Goal: Check status: Check status

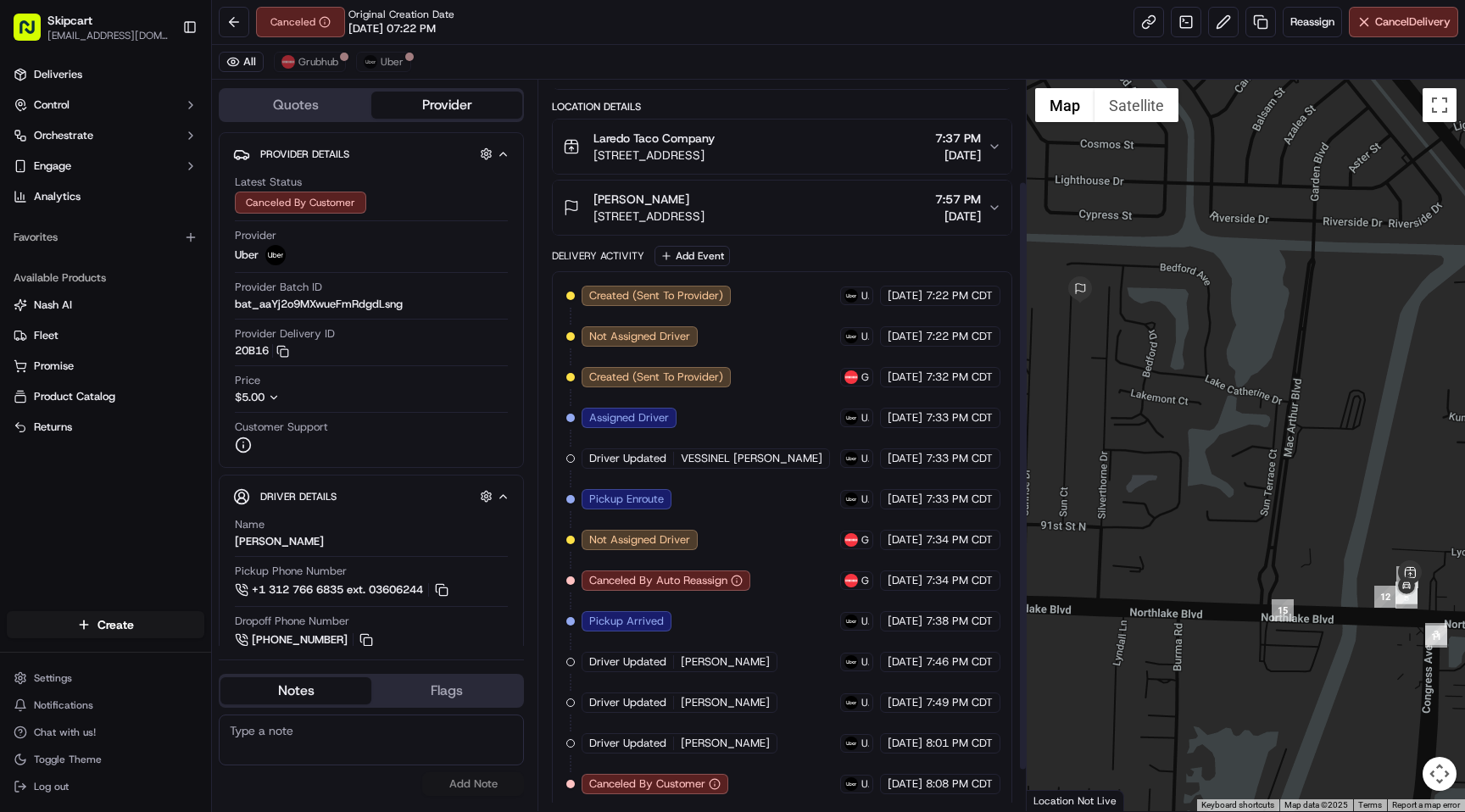
scroll to position [177, 0]
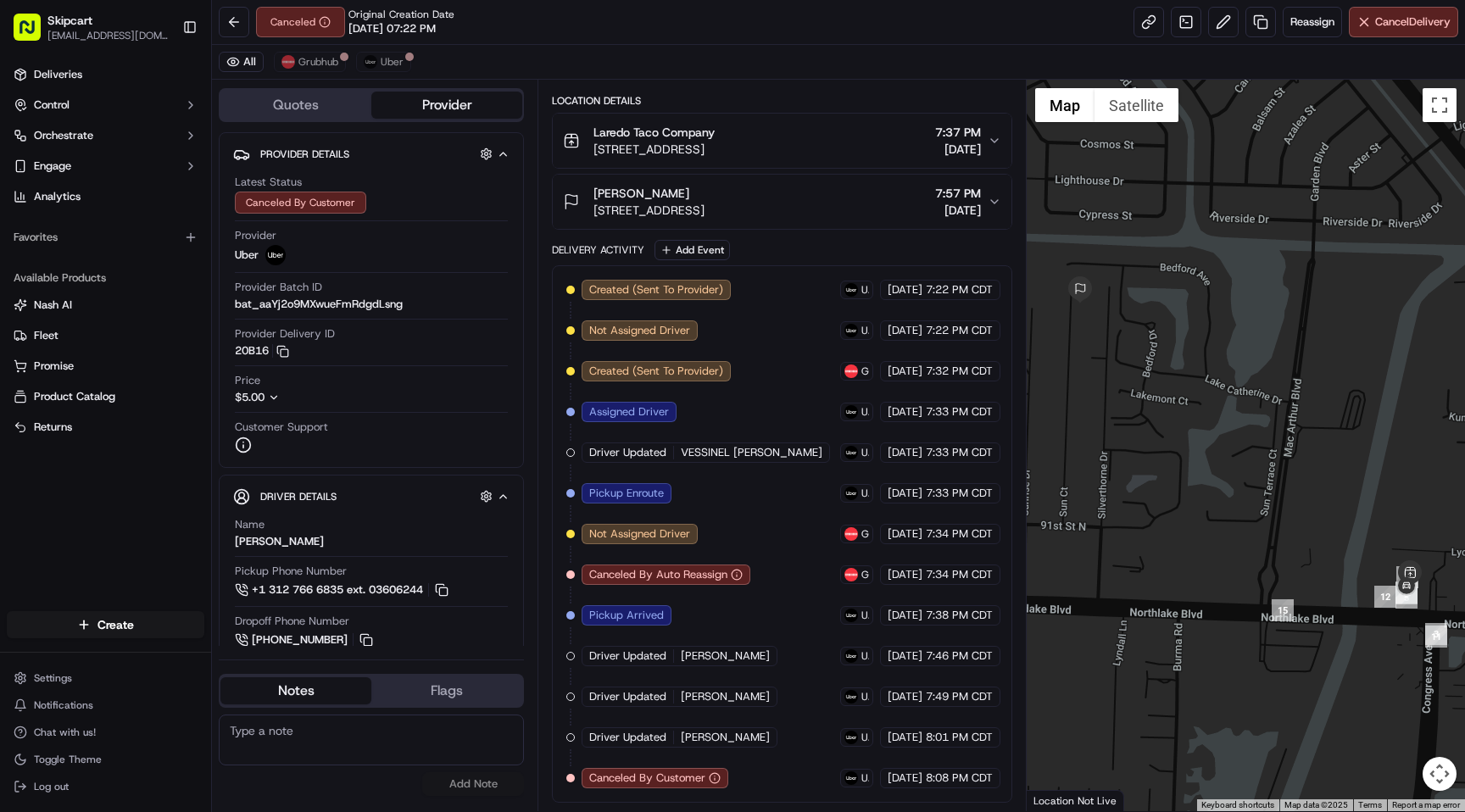
click at [714, 151] on span "[STREET_ADDRESS]" at bounding box center [655, 149] width 121 height 17
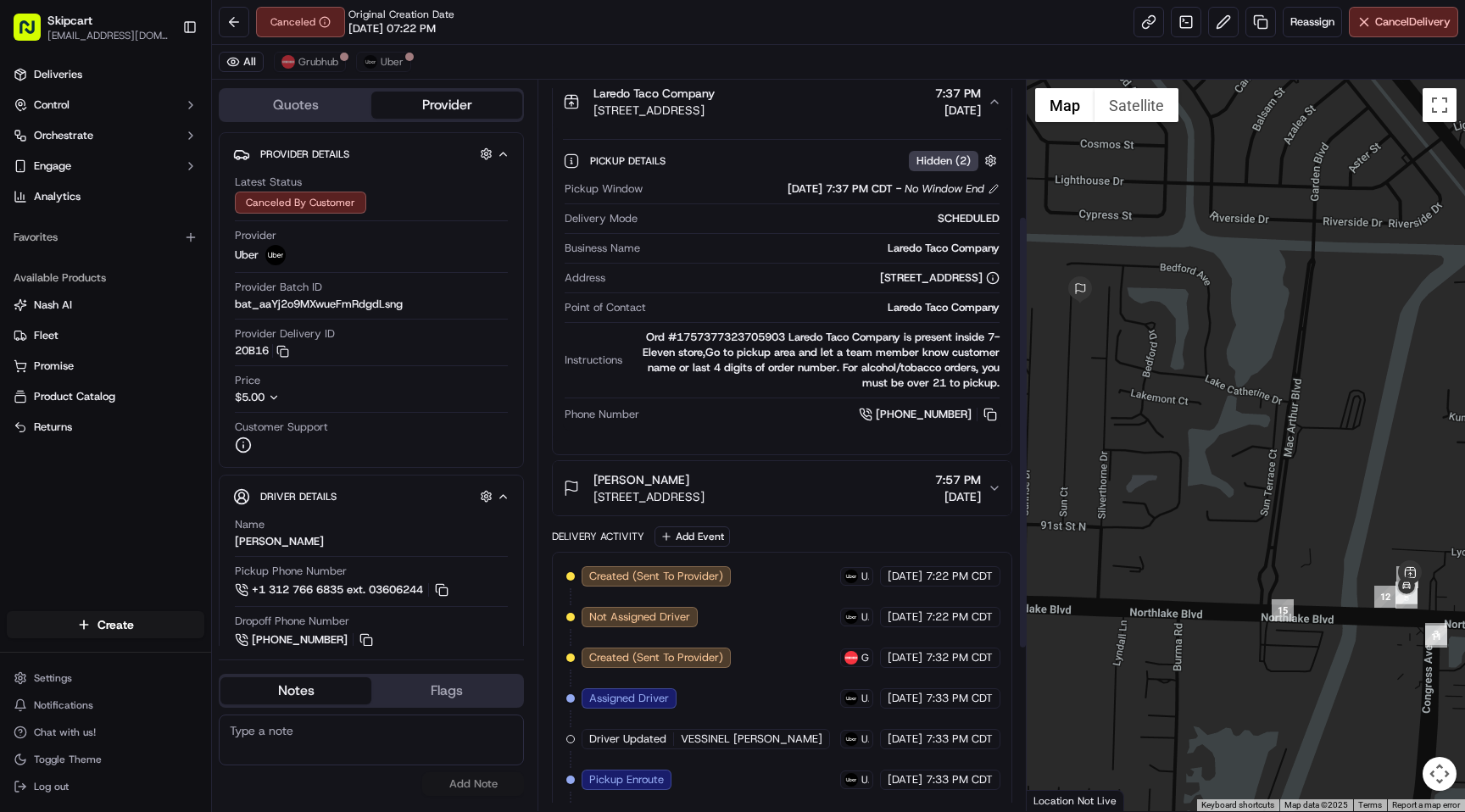
scroll to position [176, 0]
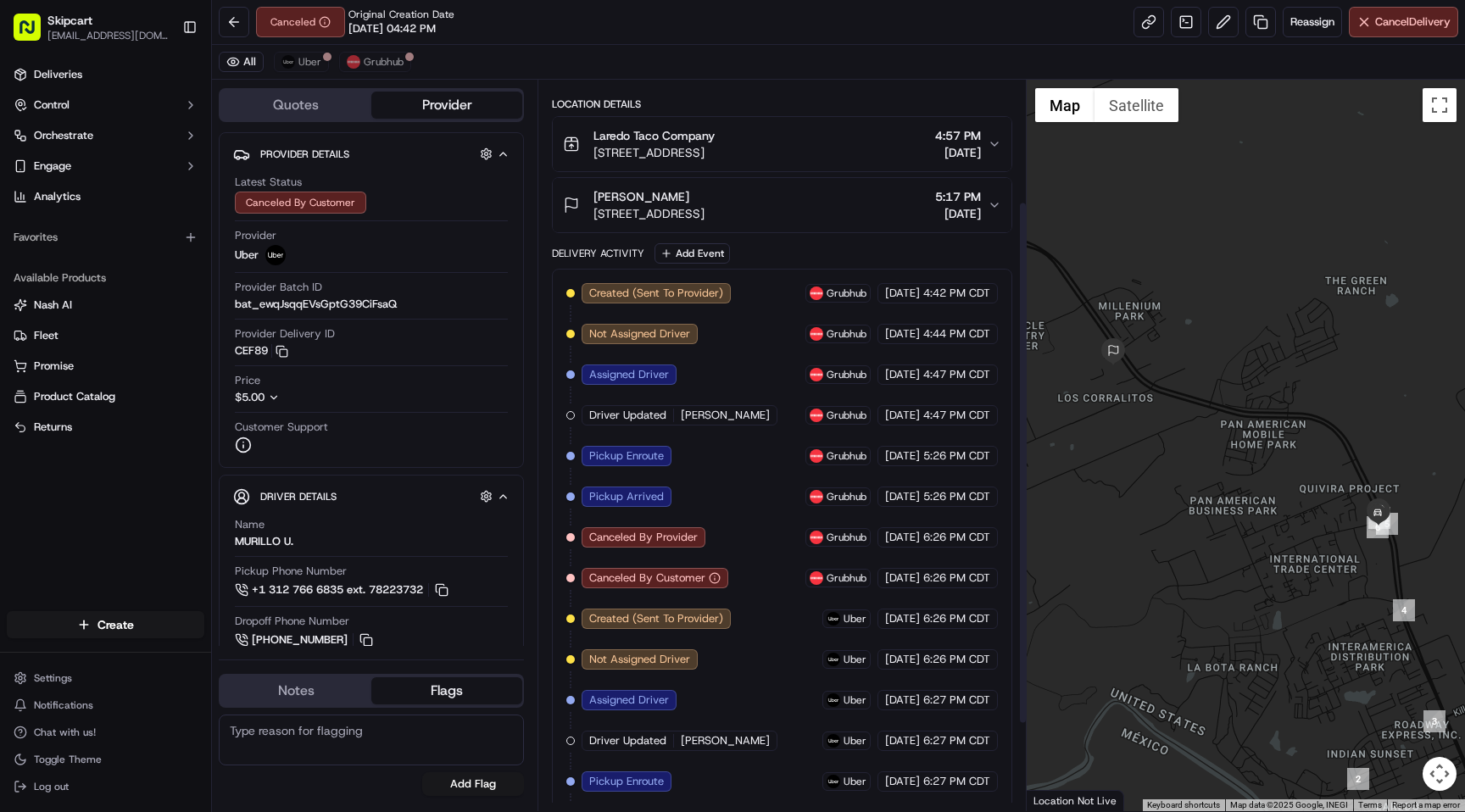
scroll to position [171, 0]
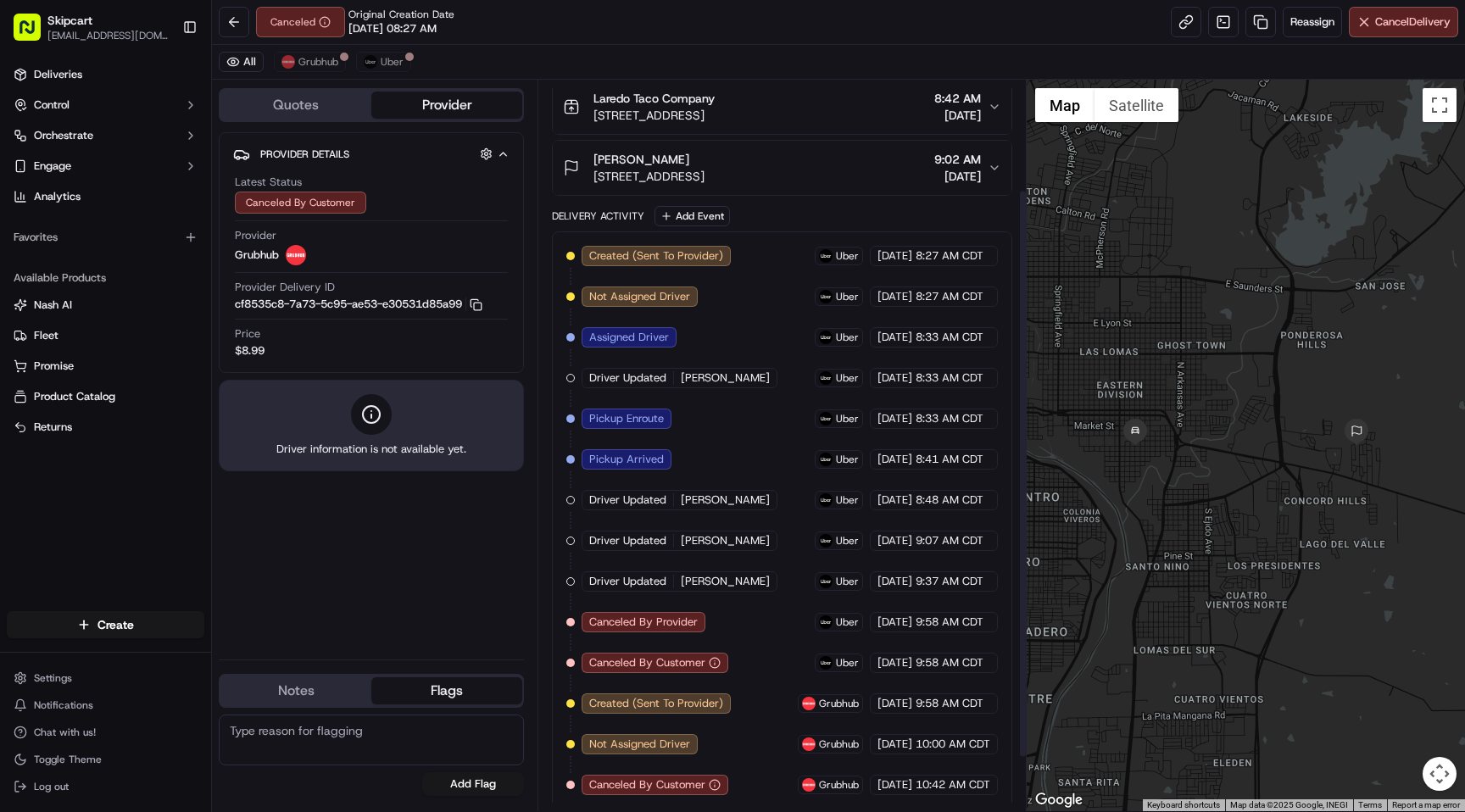
scroll to position [209, 0]
